Goal: Task Accomplishment & Management: Complete application form

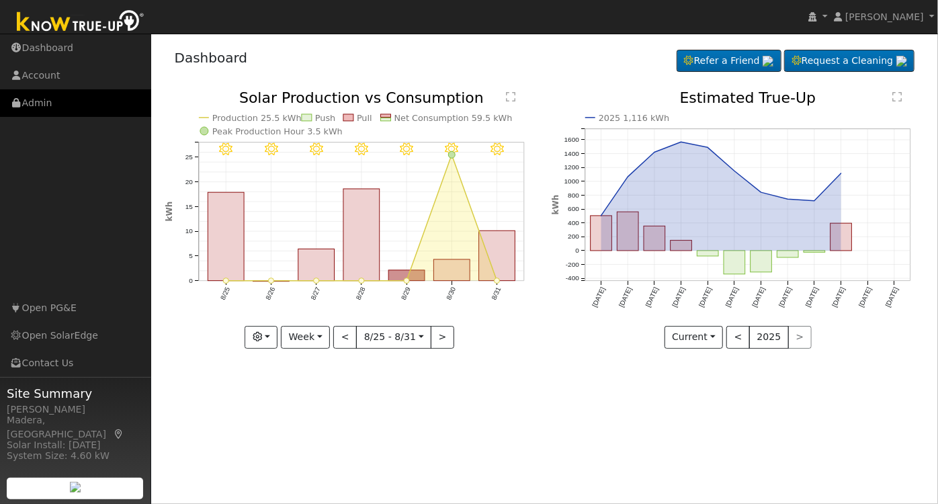
click at [52, 99] on link "Admin" at bounding box center [75, 103] width 151 height 28
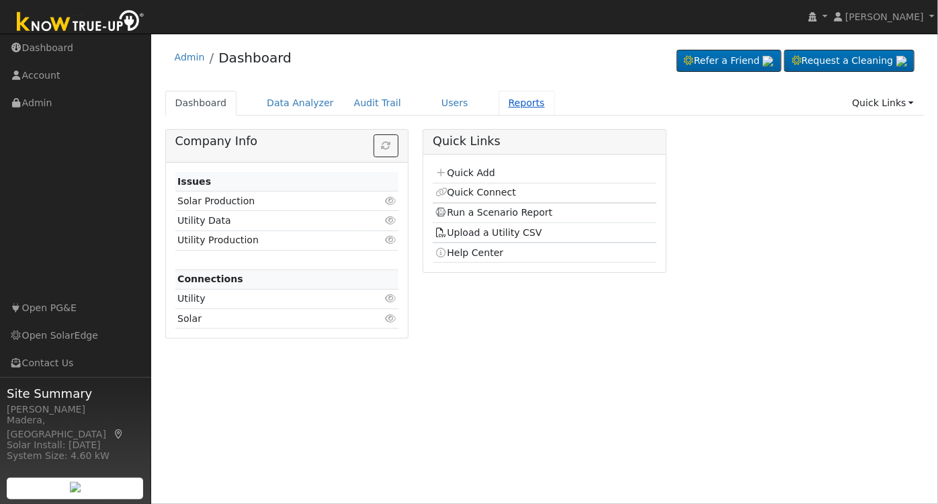
click at [498, 93] on link "Reports" at bounding box center [526, 103] width 56 height 25
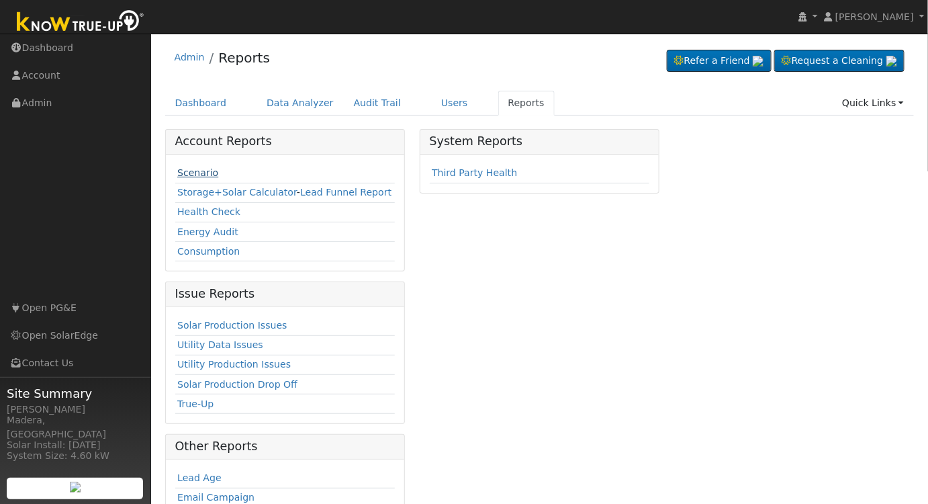
click at [197, 172] on link "Scenario" at bounding box center [197, 172] width 41 height 11
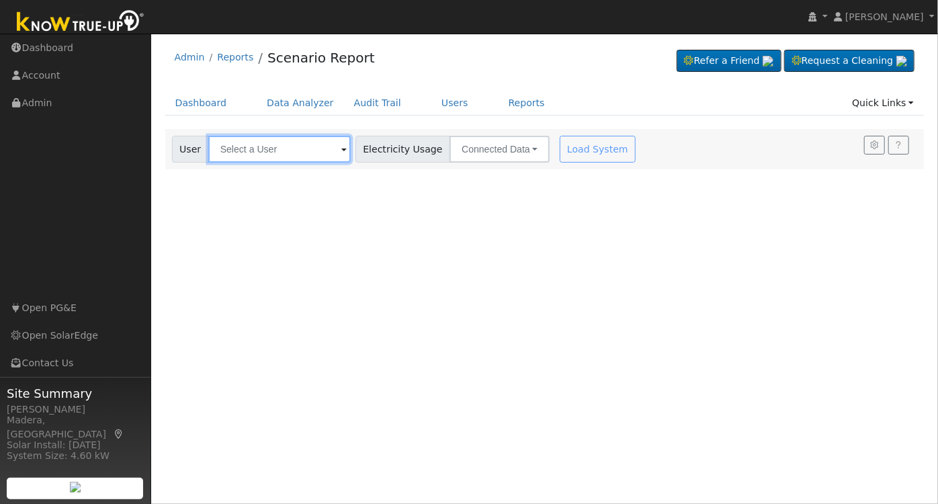
click at [279, 155] on input "text" at bounding box center [279, 149] width 142 height 27
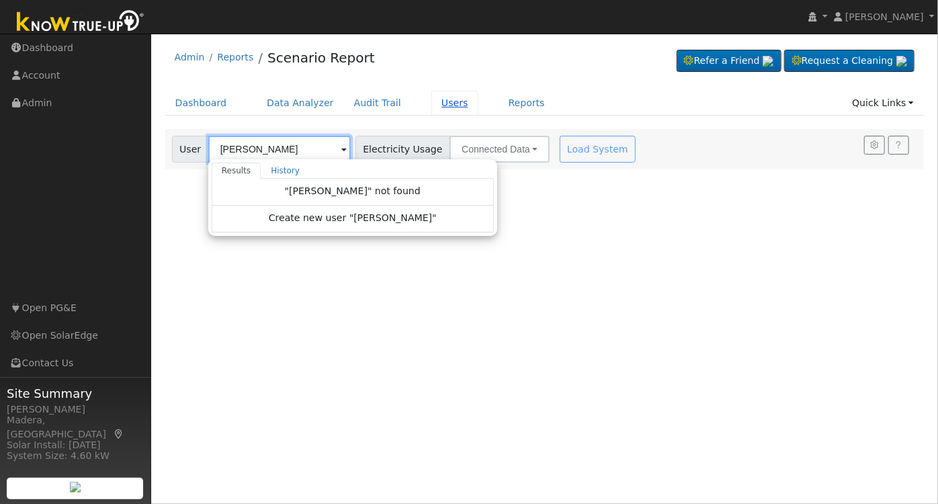
type input "[PERSON_NAME]"
click at [432, 91] on link "Users" at bounding box center [454, 103] width 47 height 25
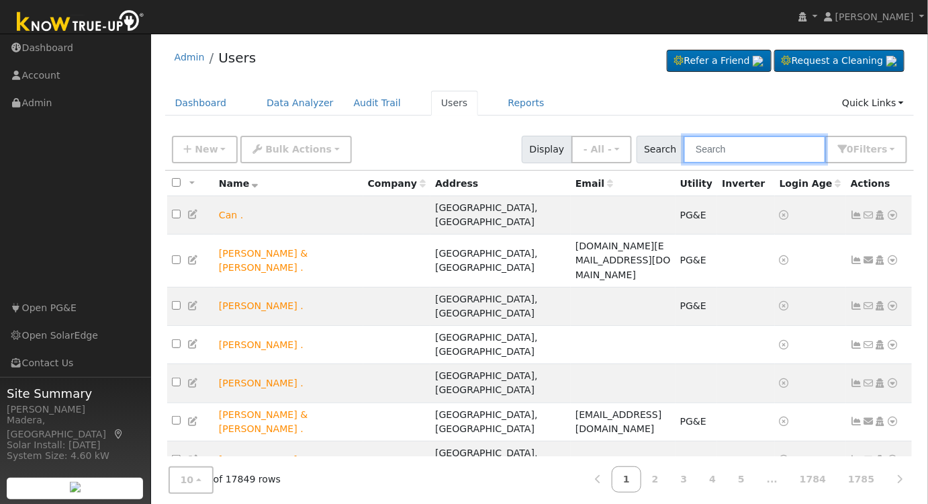
click at [718, 153] on input "text" at bounding box center [755, 150] width 142 height 28
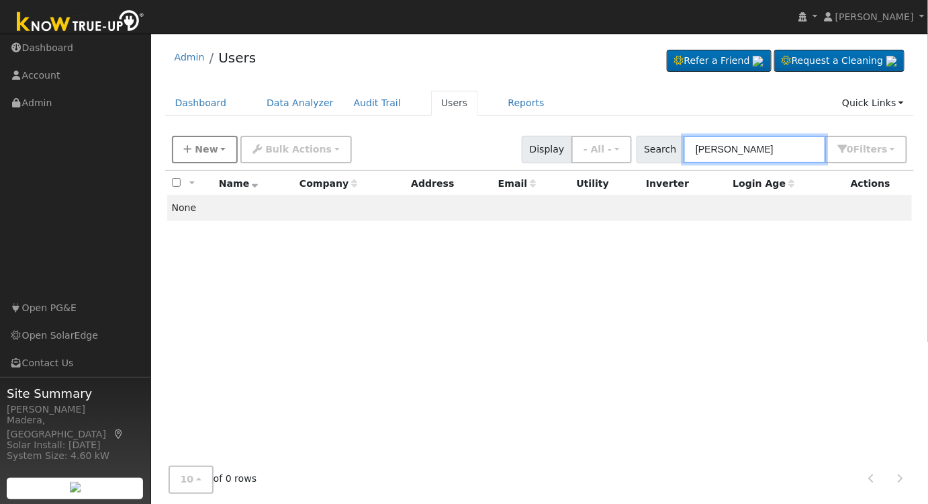
type input "shelly moore"
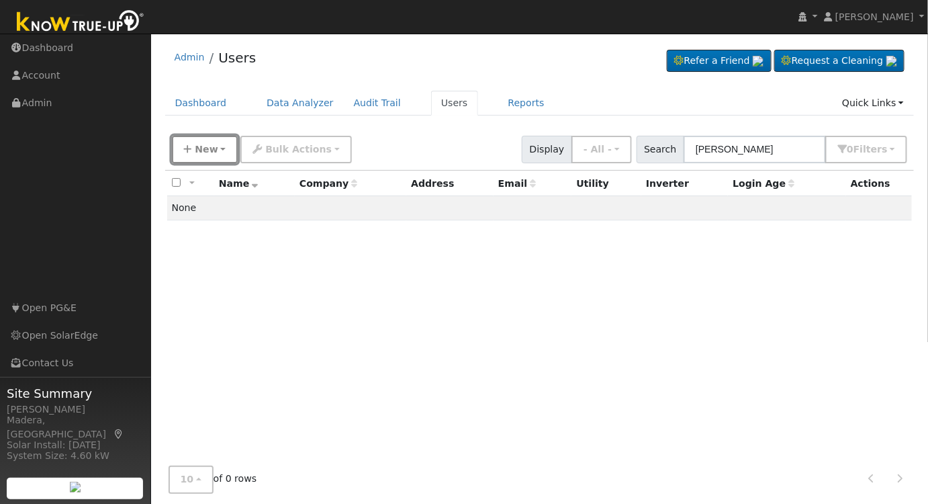
click at [189, 144] on icon "button" at bounding box center [188, 148] width 8 height 9
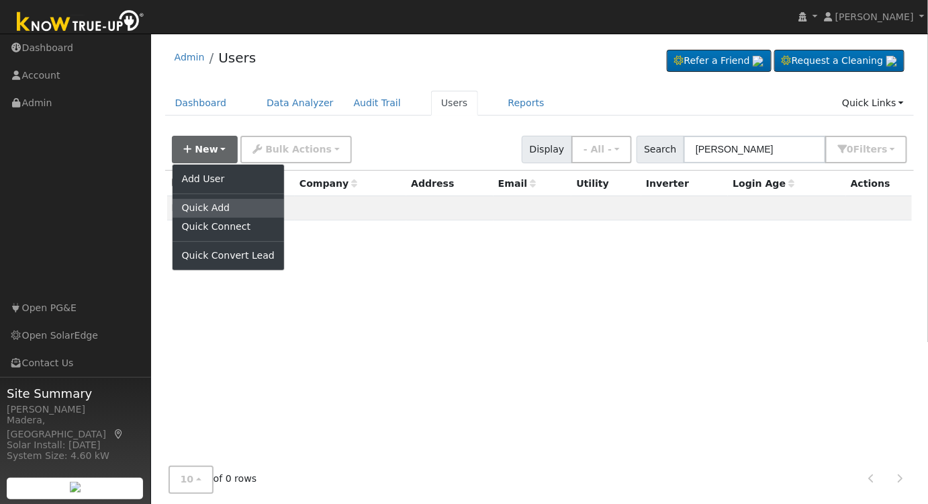
click at [214, 201] on link "Quick Add" at bounding box center [228, 208] width 111 height 19
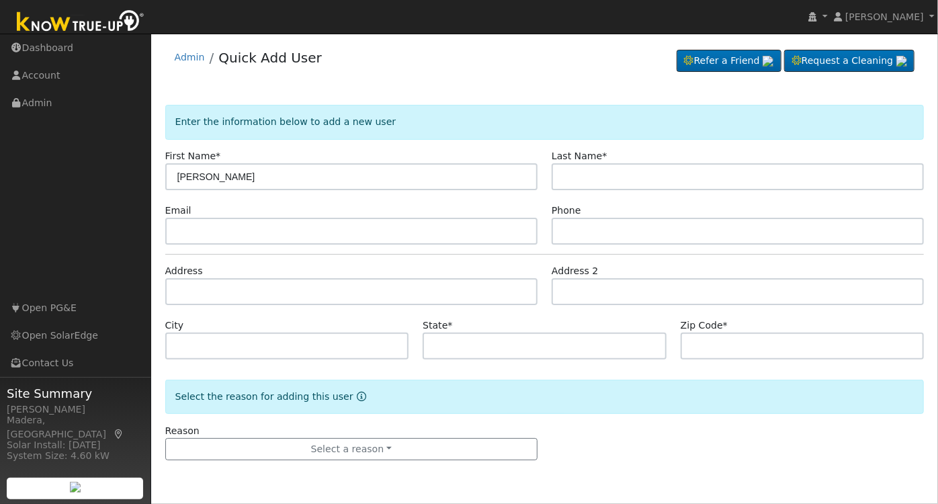
type input "[PERSON_NAME]"
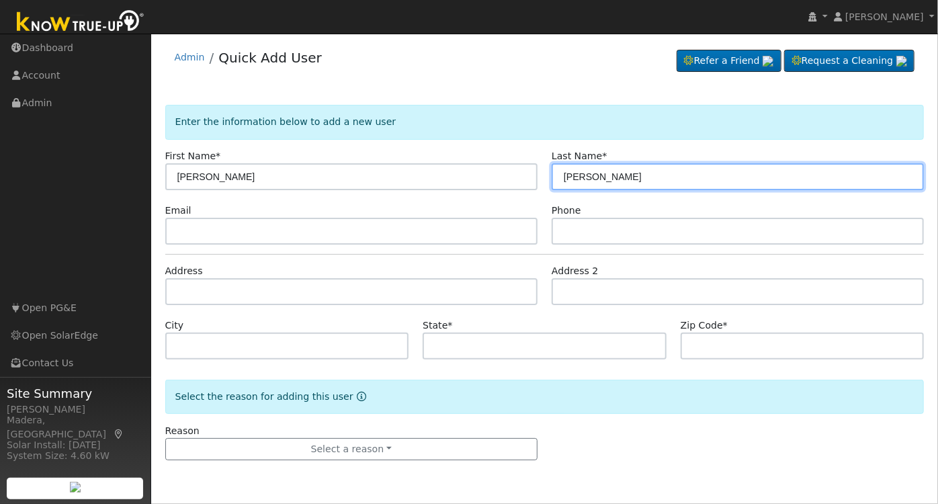
type input "[PERSON_NAME]"
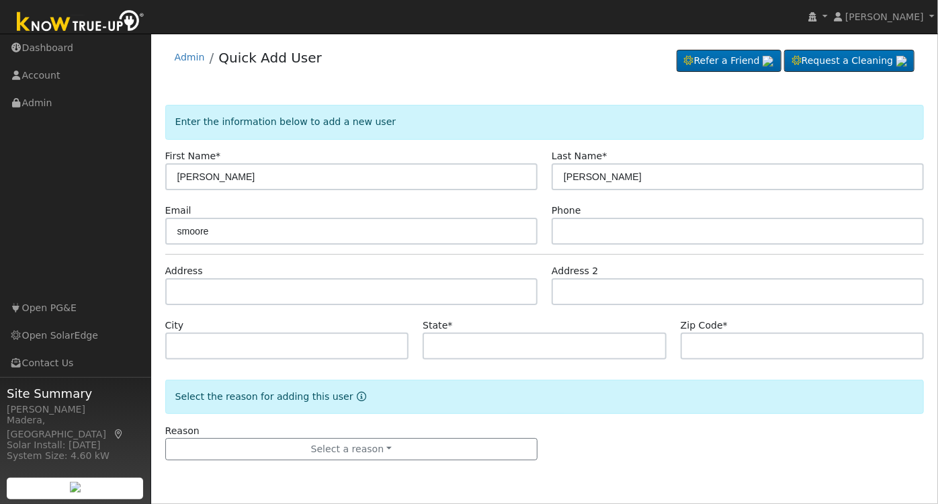
click at [228, 195] on form "Enter the information below to add a new user First Name * [PERSON_NAME] Last N…" at bounding box center [544, 296] width 759 height 382
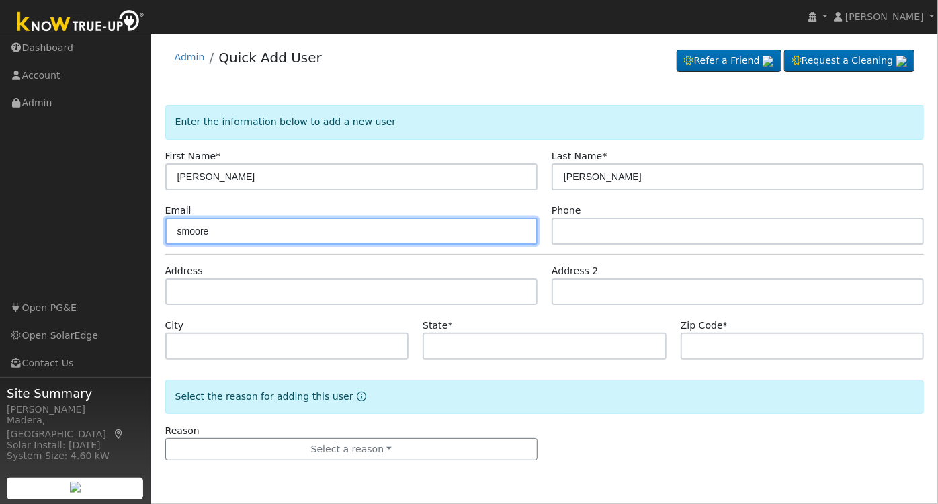
click at [242, 230] on input "smoore" at bounding box center [351, 231] width 372 height 27
type input "[EMAIL_ADDRESS][DOMAIN_NAME]"
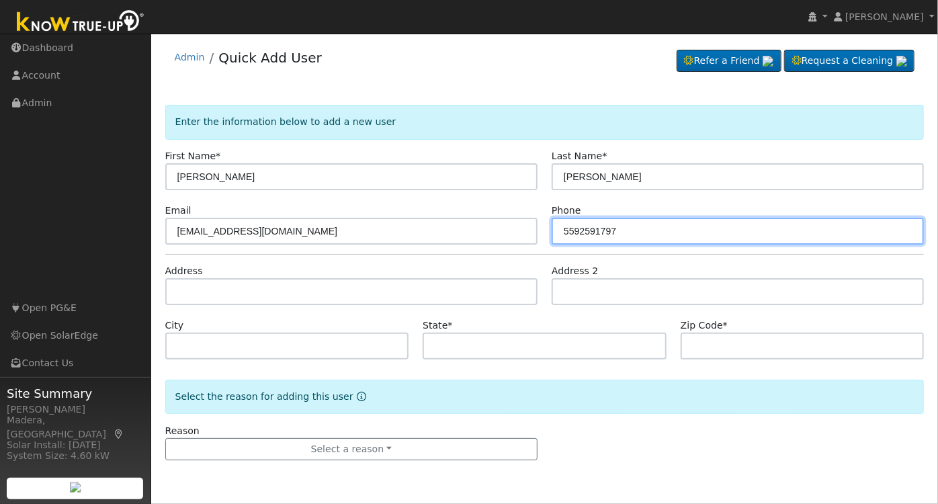
type input "5592591797"
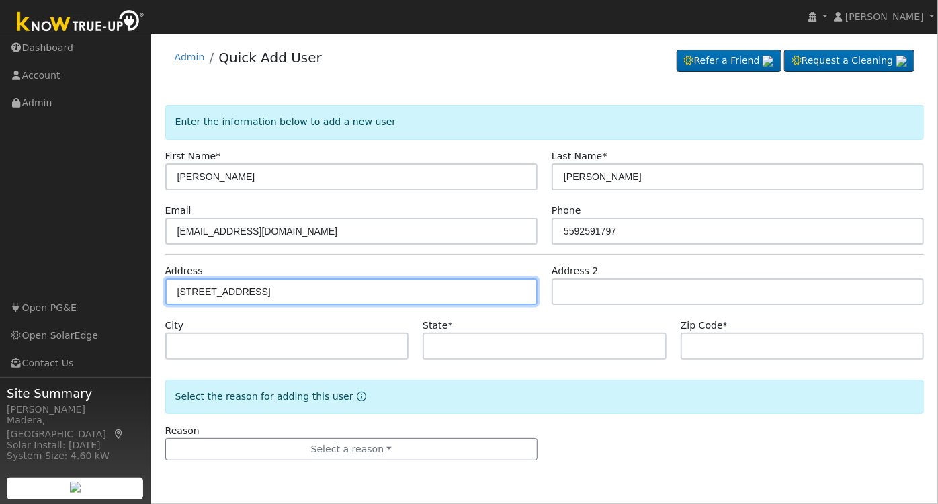
type input "[STREET_ADDRESS]"
type input "[GEOGRAPHIC_DATA]"
type input "CA"
type input "93730"
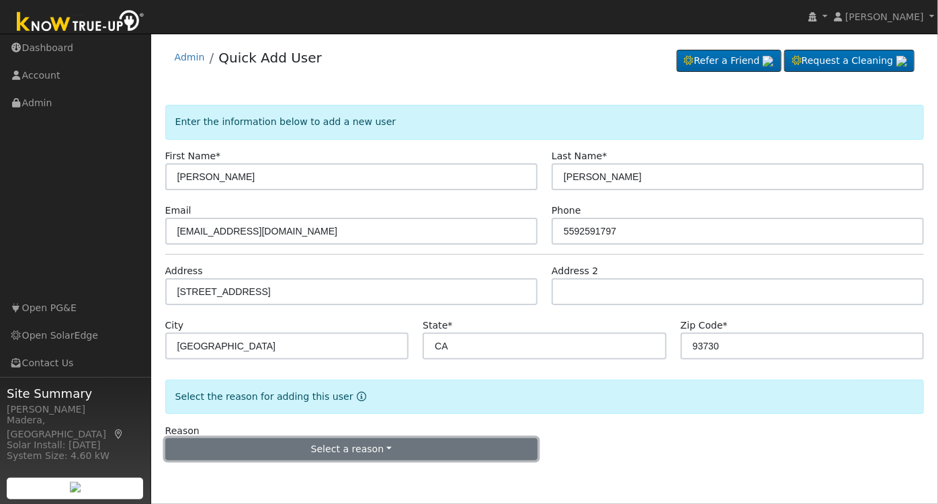
click at [378, 447] on button "Select a reason" at bounding box center [351, 449] width 372 height 23
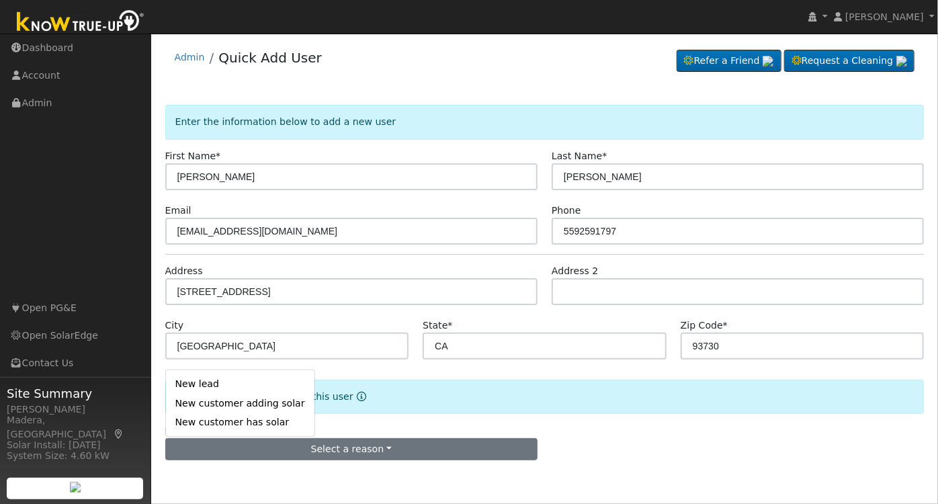
click at [199, 386] on link "New lead" at bounding box center [240, 384] width 148 height 19
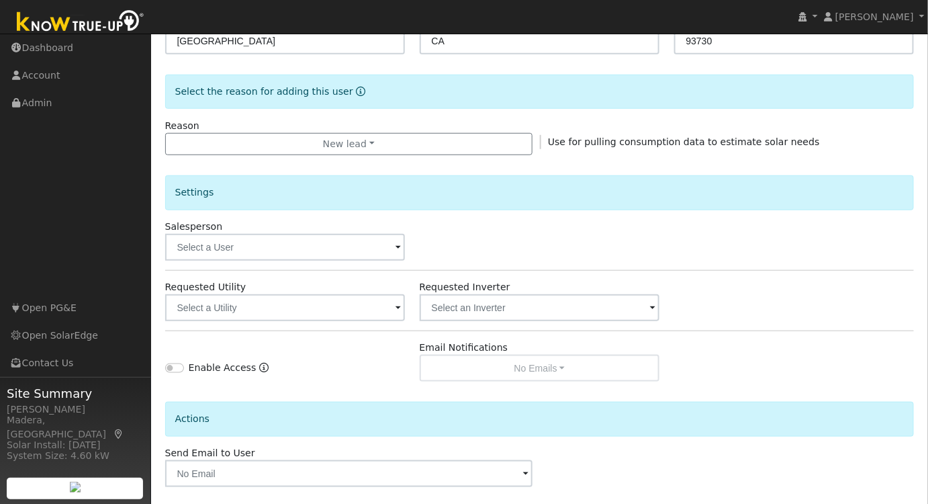
scroll to position [361, 0]
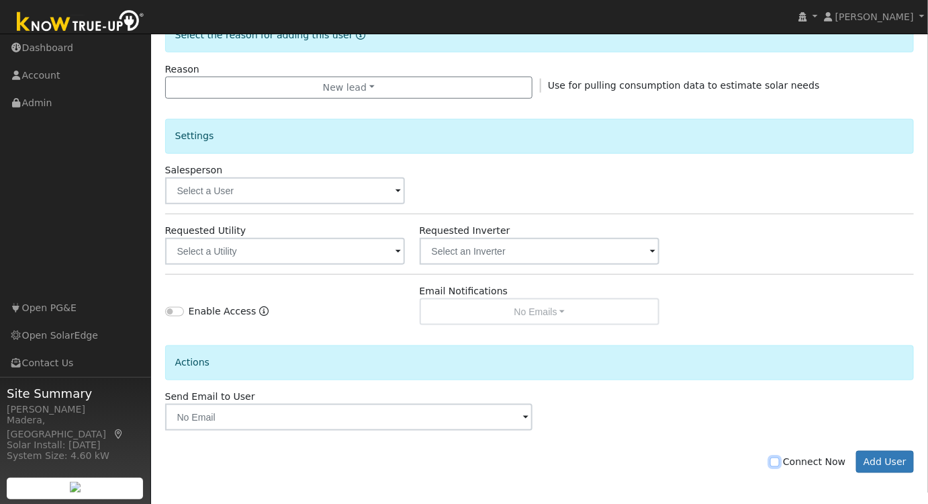
click at [780, 461] on input "Connect Now" at bounding box center [774, 461] width 9 height 9
checkbox input "true"
click at [312, 253] on input "text" at bounding box center [285, 251] width 240 height 27
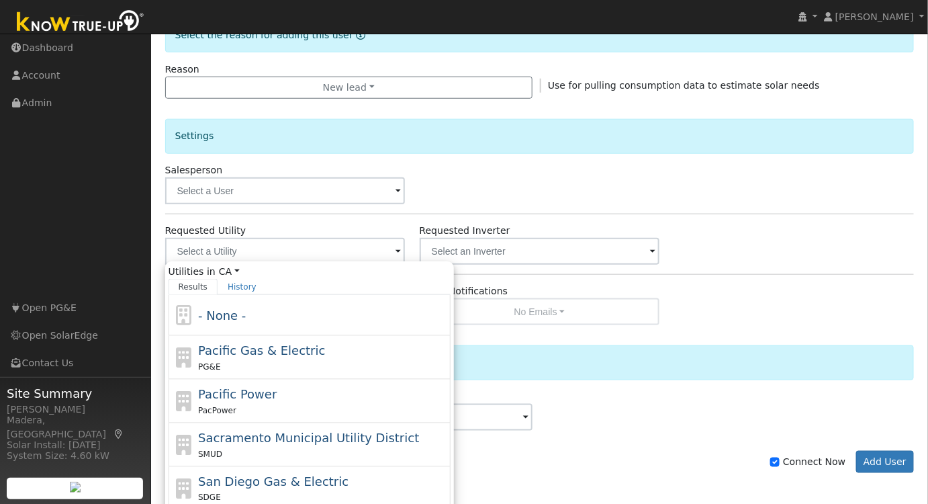
click at [247, 348] on span "Pacific Gas & Electric" at bounding box center [261, 350] width 127 height 14
type input "Pacific Gas & Electric"
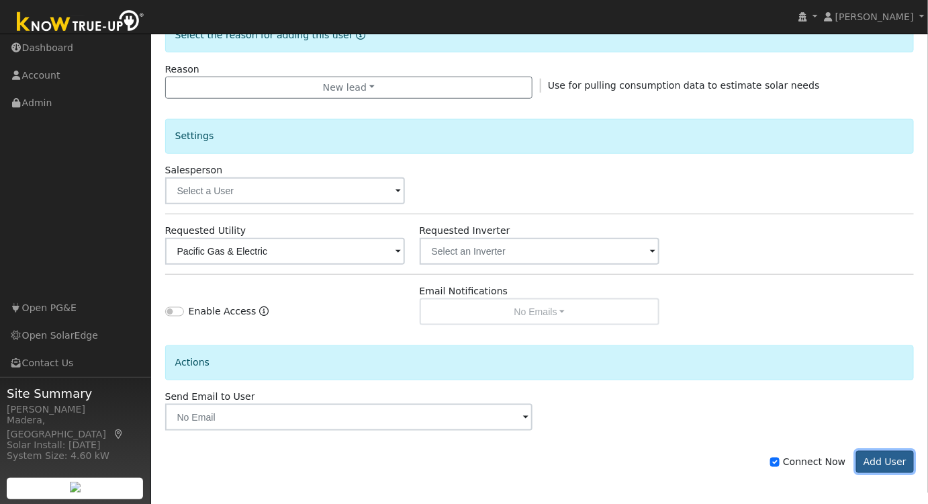
click at [877, 461] on button "Add User" at bounding box center [885, 462] width 58 height 23
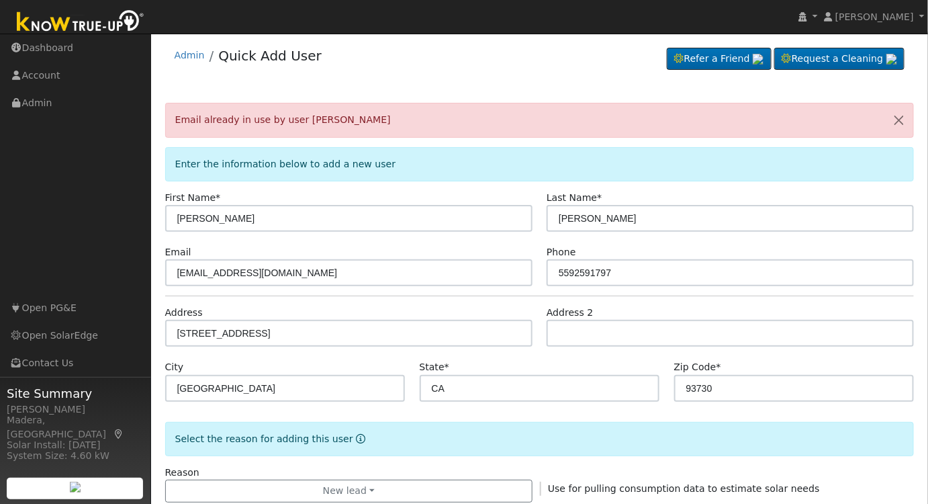
scroll to position [0, 0]
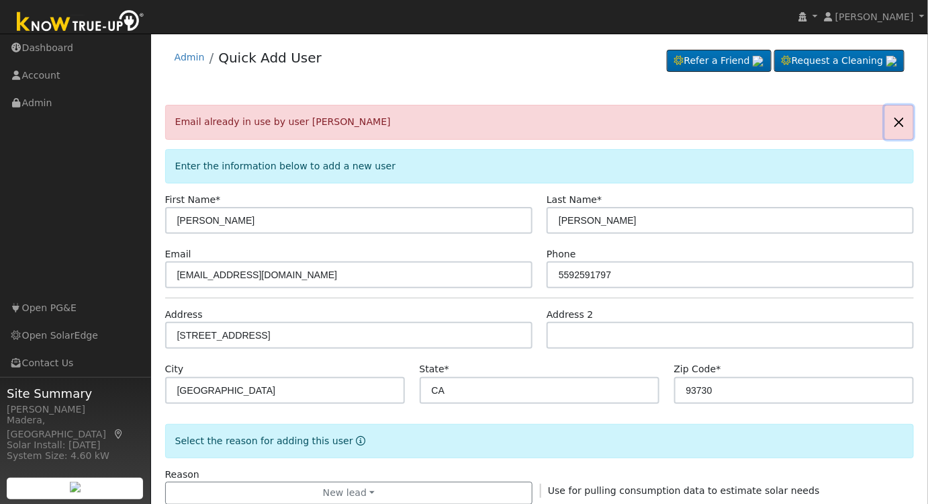
click at [894, 118] on button "button" at bounding box center [899, 121] width 28 height 33
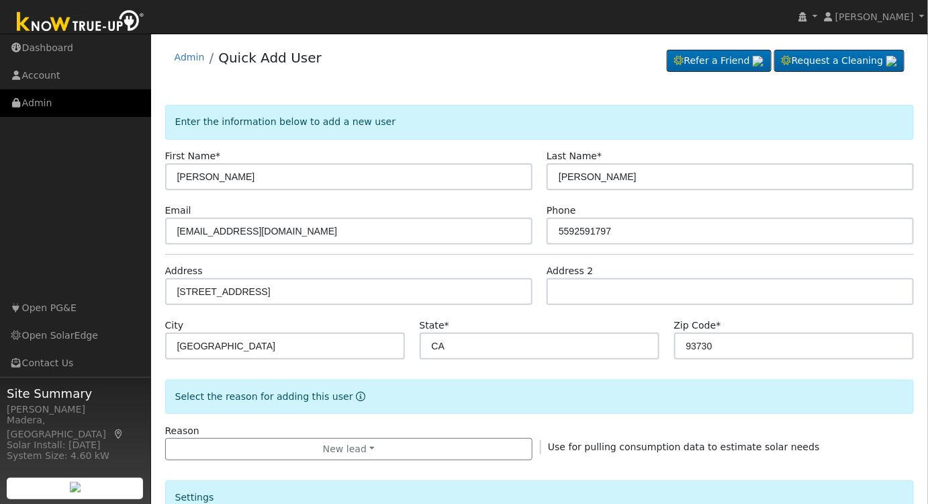
click at [48, 106] on link "Admin" at bounding box center [75, 103] width 151 height 28
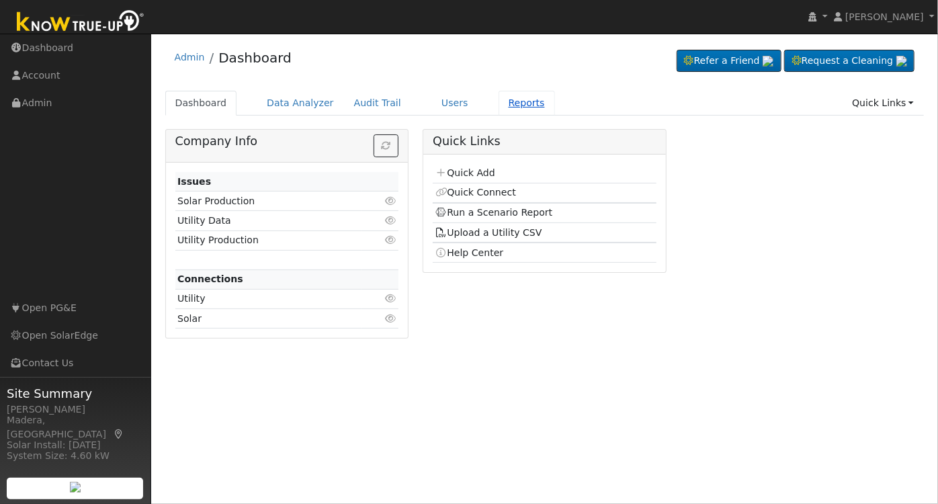
click at [508, 102] on link "Reports" at bounding box center [526, 103] width 56 height 25
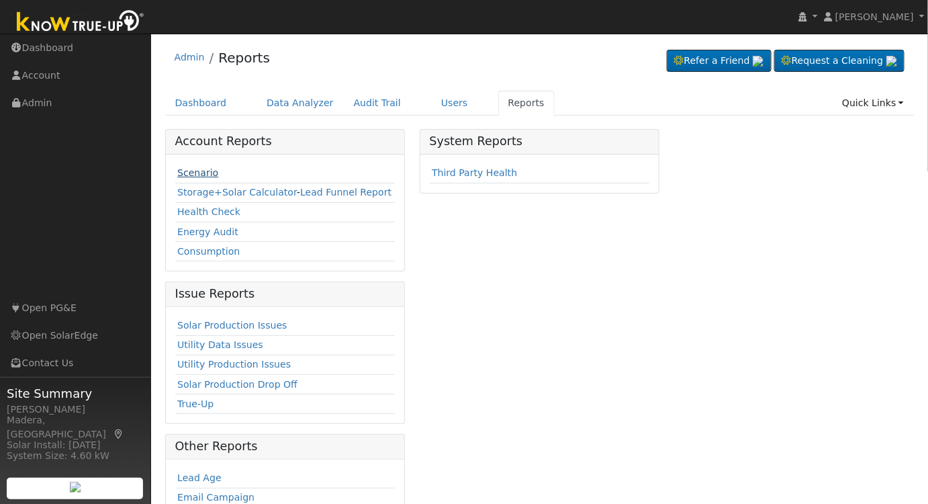
click at [199, 172] on link "Scenario" at bounding box center [197, 172] width 41 height 11
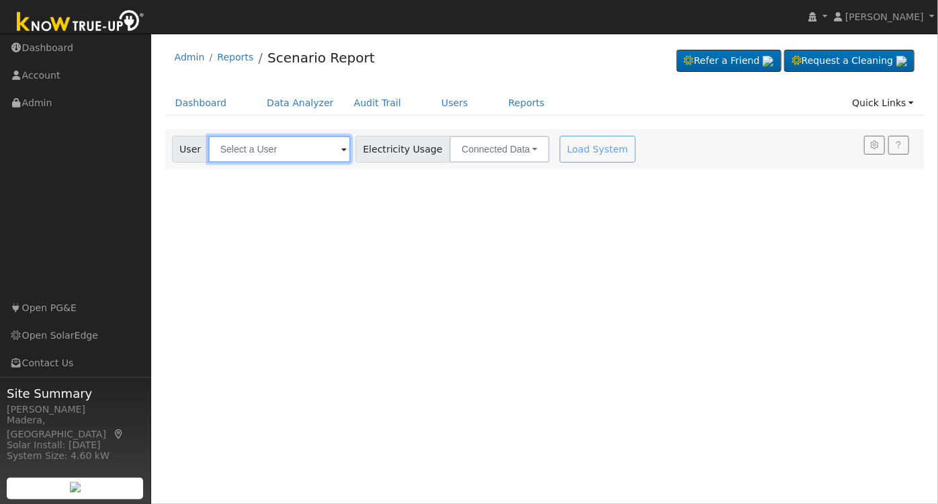
drag, startPoint x: 238, startPoint y: 148, endPoint x: 290, endPoint y: 156, distance: 53.1
click at [238, 148] on input "text" at bounding box center [279, 149] width 142 height 27
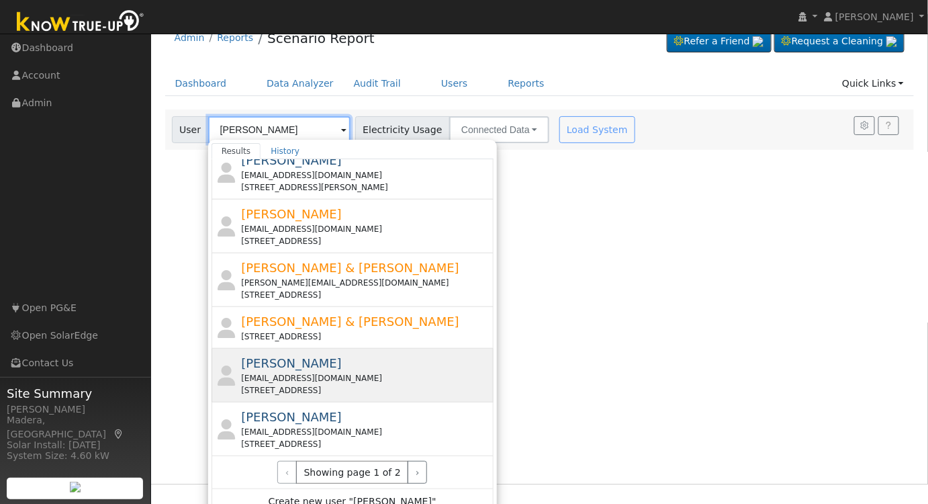
scroll to position [30, 0]
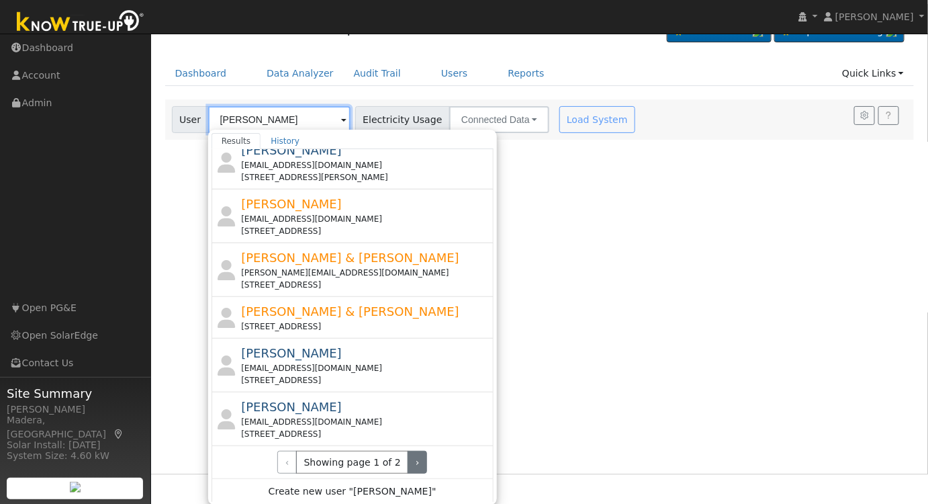
type input "Shelly Moore"
click at [412, 458] on button "›" at bounding box center [417, 462] width 19 height 23
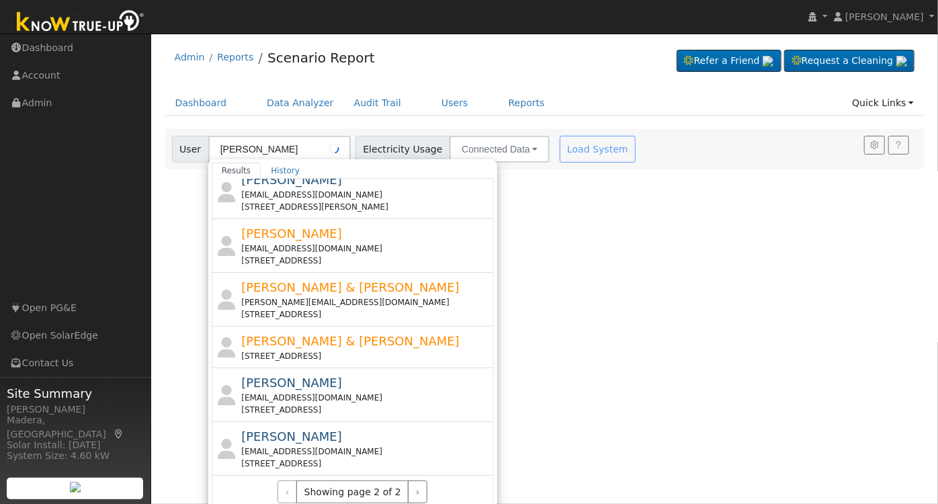
scroll to position [0, 0]
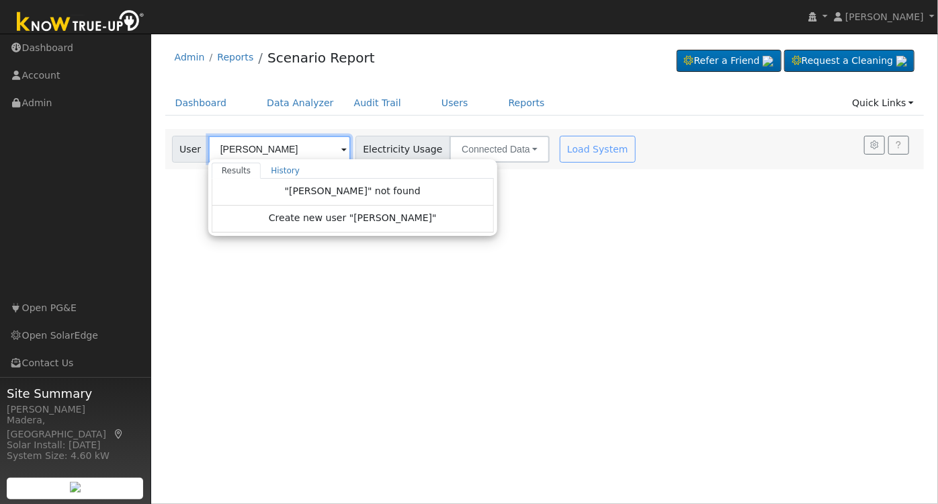
click at [287, 138] on input "Shelly Moore" at bounding box center [279, 149] width 142 height 27
click at [431, 99] on link "Users" at bounding box center [454, 103] width 47 height 25
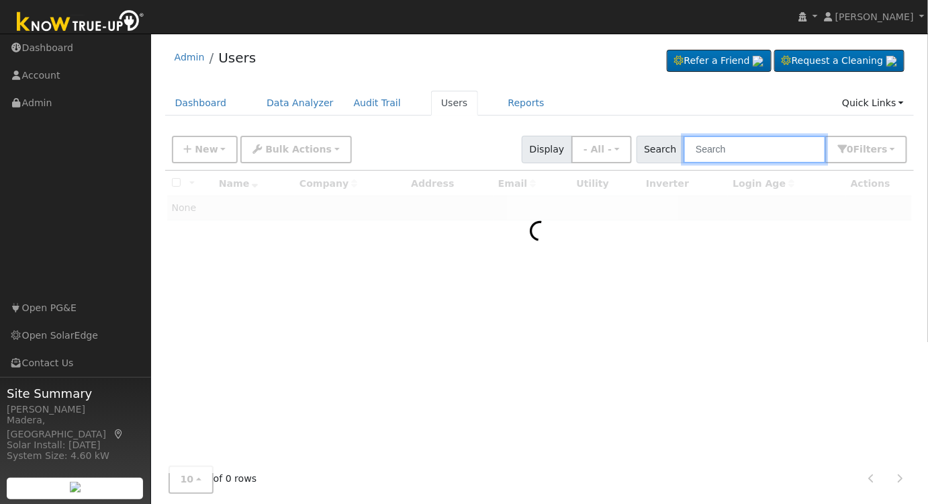
click at [753, 149] on input "text" at bounding box center [755, 150] width 142 height 28
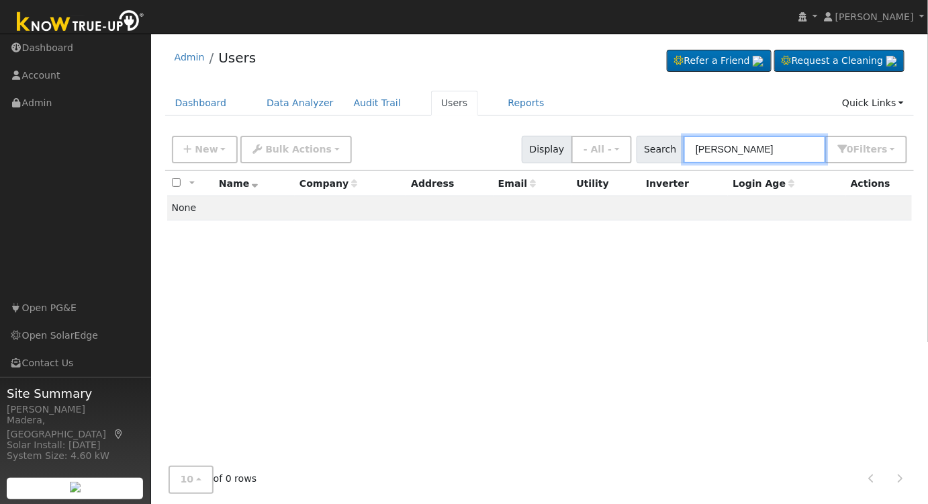
drag, startPoint x: 767, startPoint y: 149, endPoint x: 500, endPoint y: 160, distance: 267.5
click at [500, 160] on div "New Add User Quick Add Quick Connect Quick Convert Lead Bulk Actions Send Email…" at bounding box center [539, 147] width 741 height 32
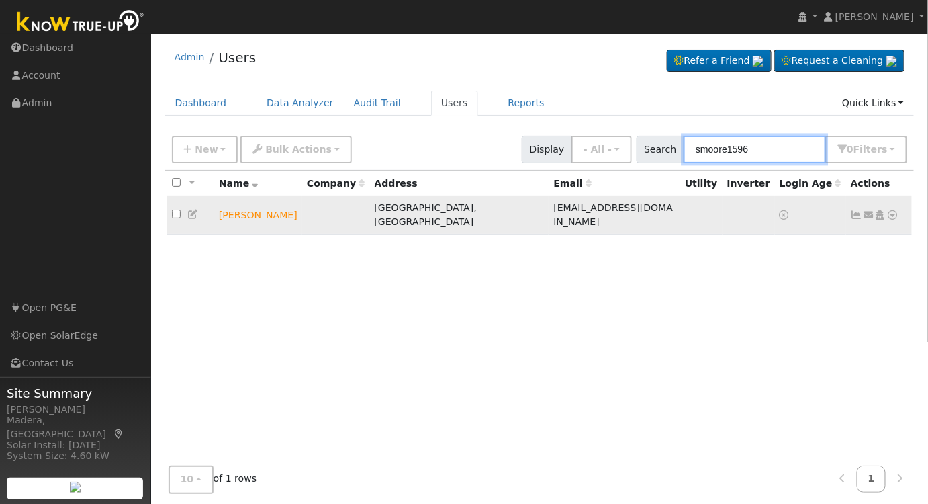
type input "smoore1596"
click at [892, 210] on icon at bounding box center [893, 214] width 12 height 9
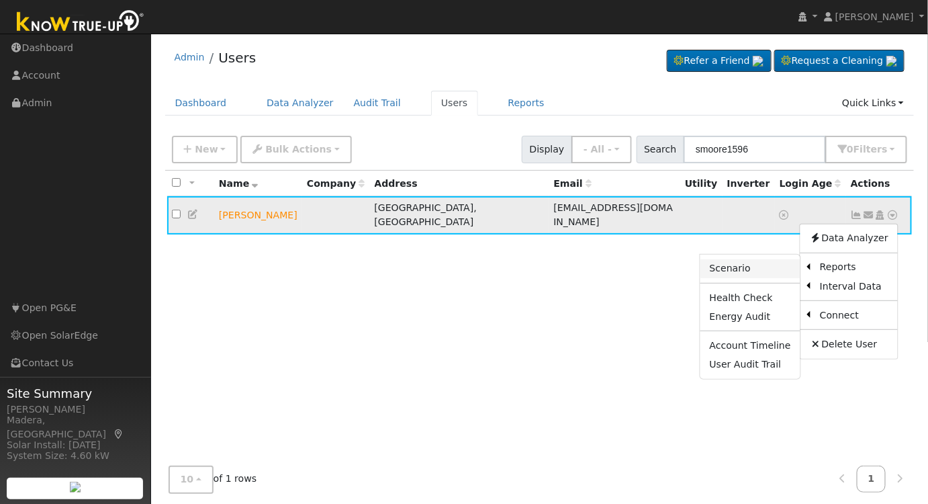
click at [748, 259] on link "Scenario" at bounding box center [750, 268] width 100 height 19
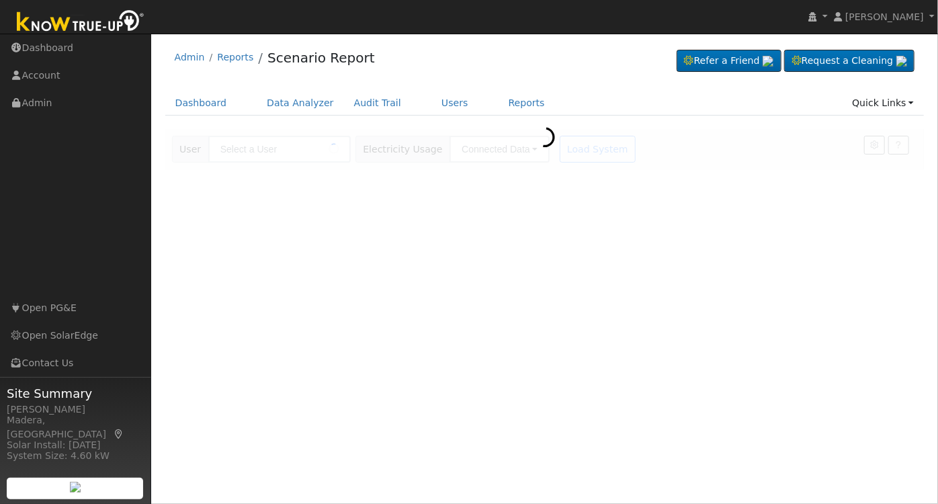
type input "[PERSON_NAME]"
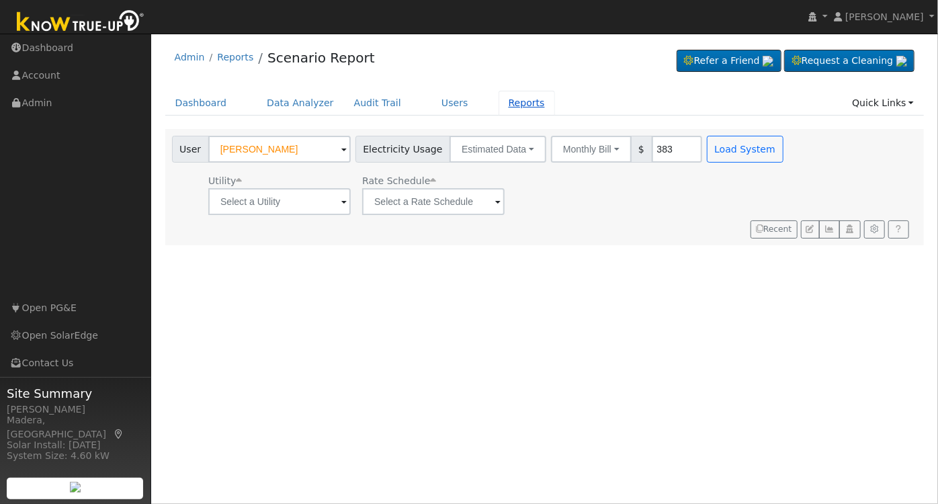
click at [498, 106] on link "Reports" at bounding box center [526, 103] width 56 height 25
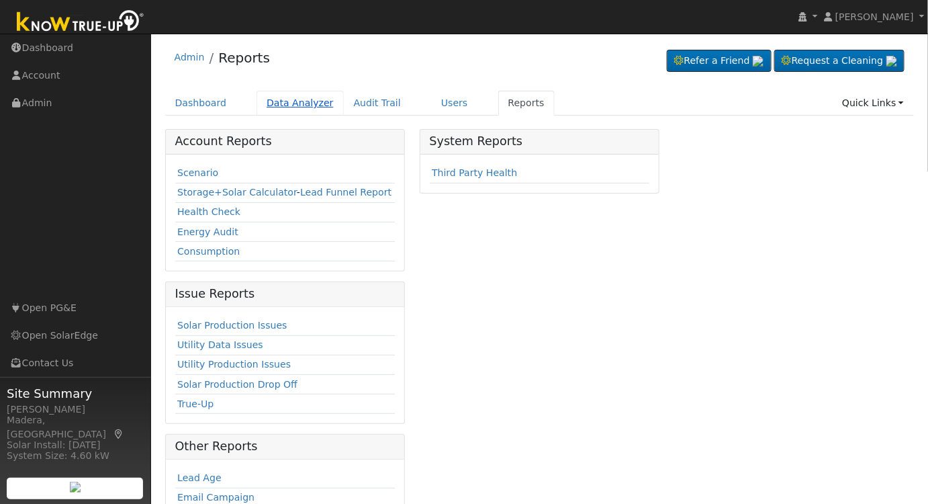
click at [284, 102] on link "Data Analyzer" at bounding box center [300, 103] width 87 height 25
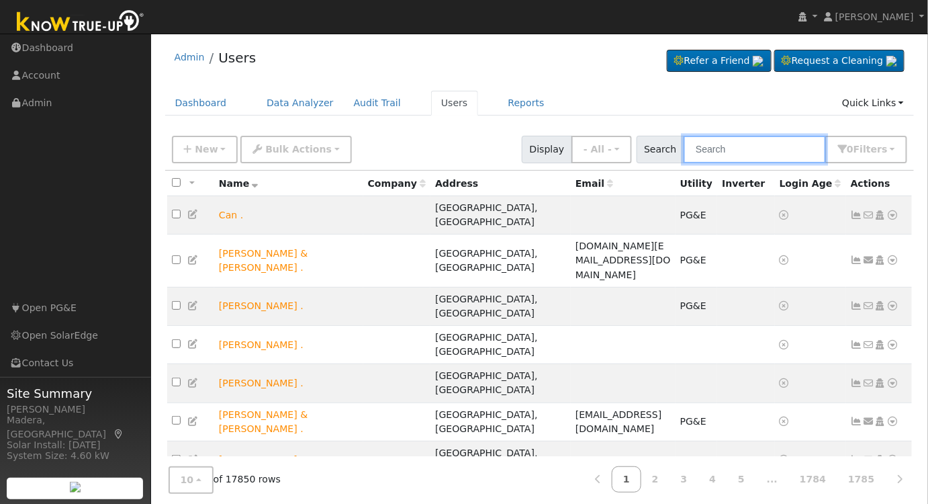
click at [754, 152] on input "text" at bounding box center [755, 150] width 142 height 28
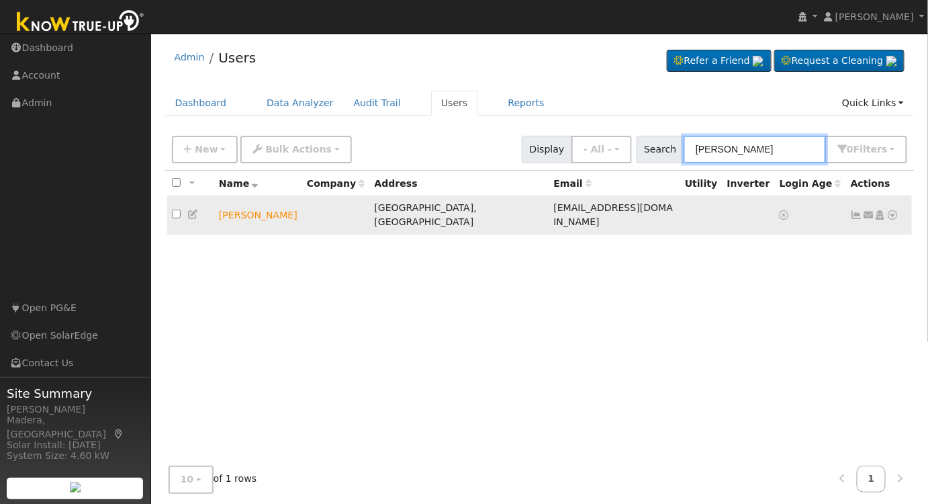
type input "shelley moore"
click at [879, 210] on icon at bounding box center [880, 214] width 12 height 9
